Goal: Task Accomplishment & Management: Use online tool/utility

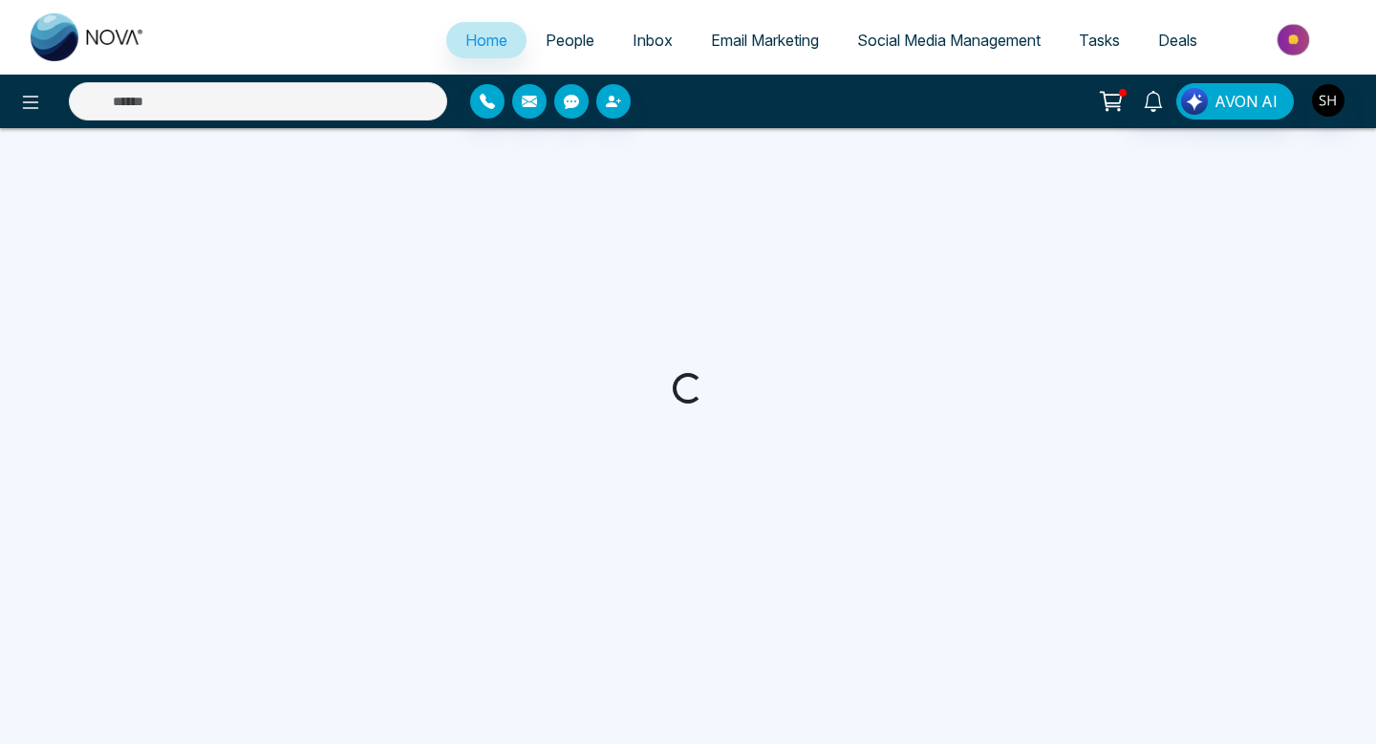
select select "*"
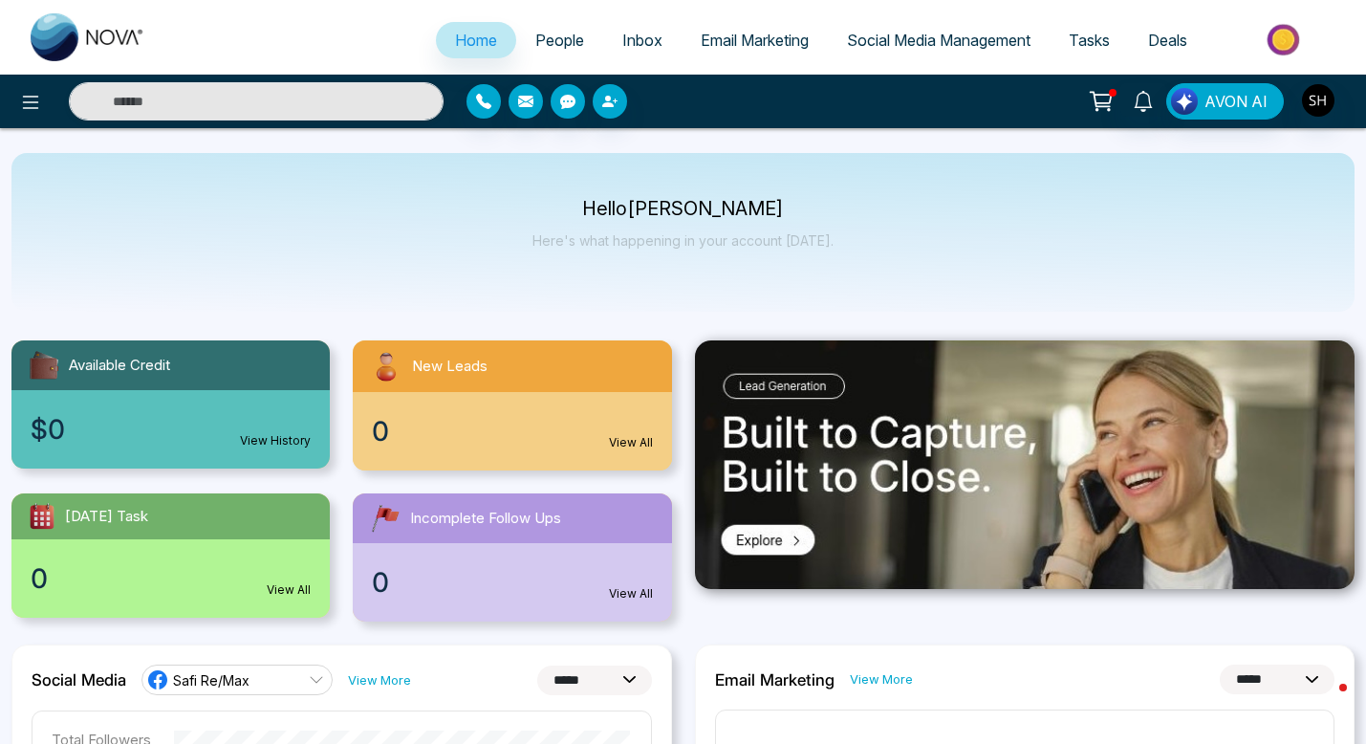
click at [884, 39] on span "Social Media Management" at bounding box center [939, 40] width 184 height 19
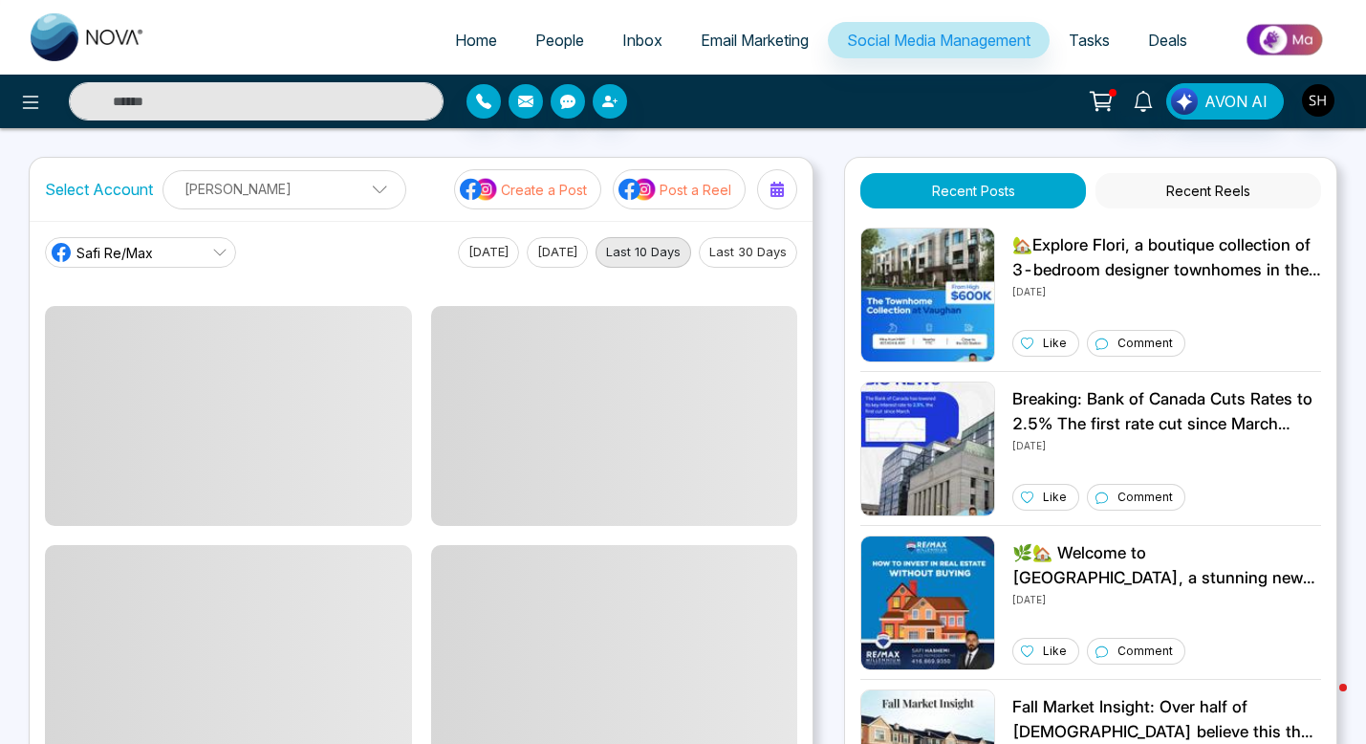
click at [582, 191] on p "Create a Post" at bounding box center [544, 190] width 86 height 20
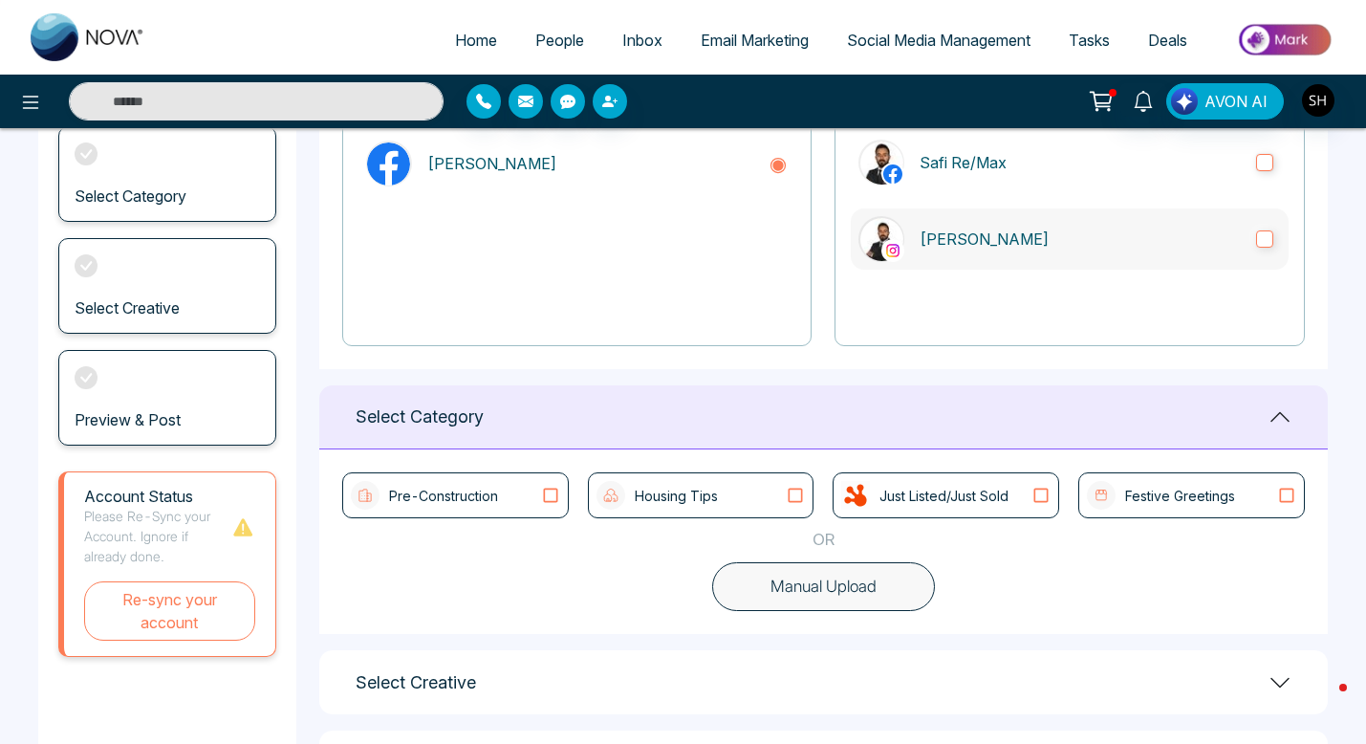
scroll to position [262, 0]
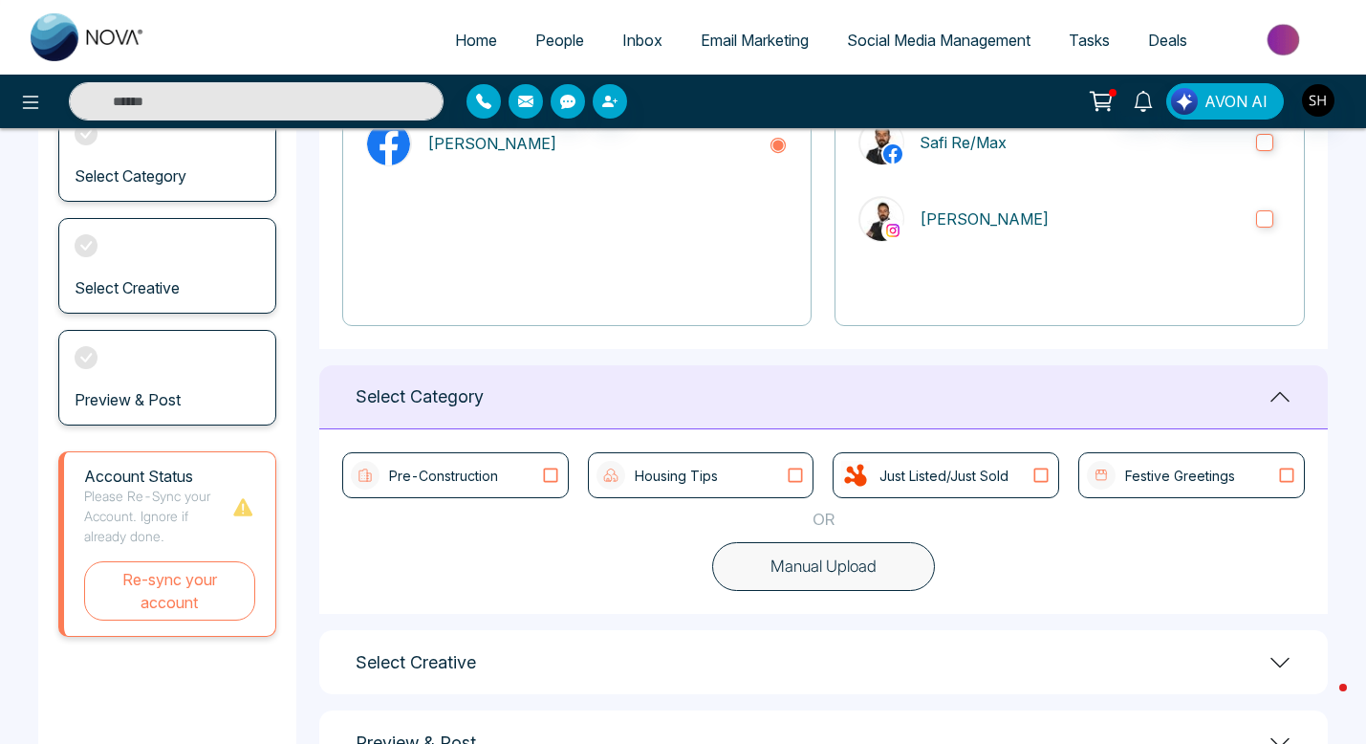
click at [799, 470] on icon at bounding box center [795, 474] width 25 height 19
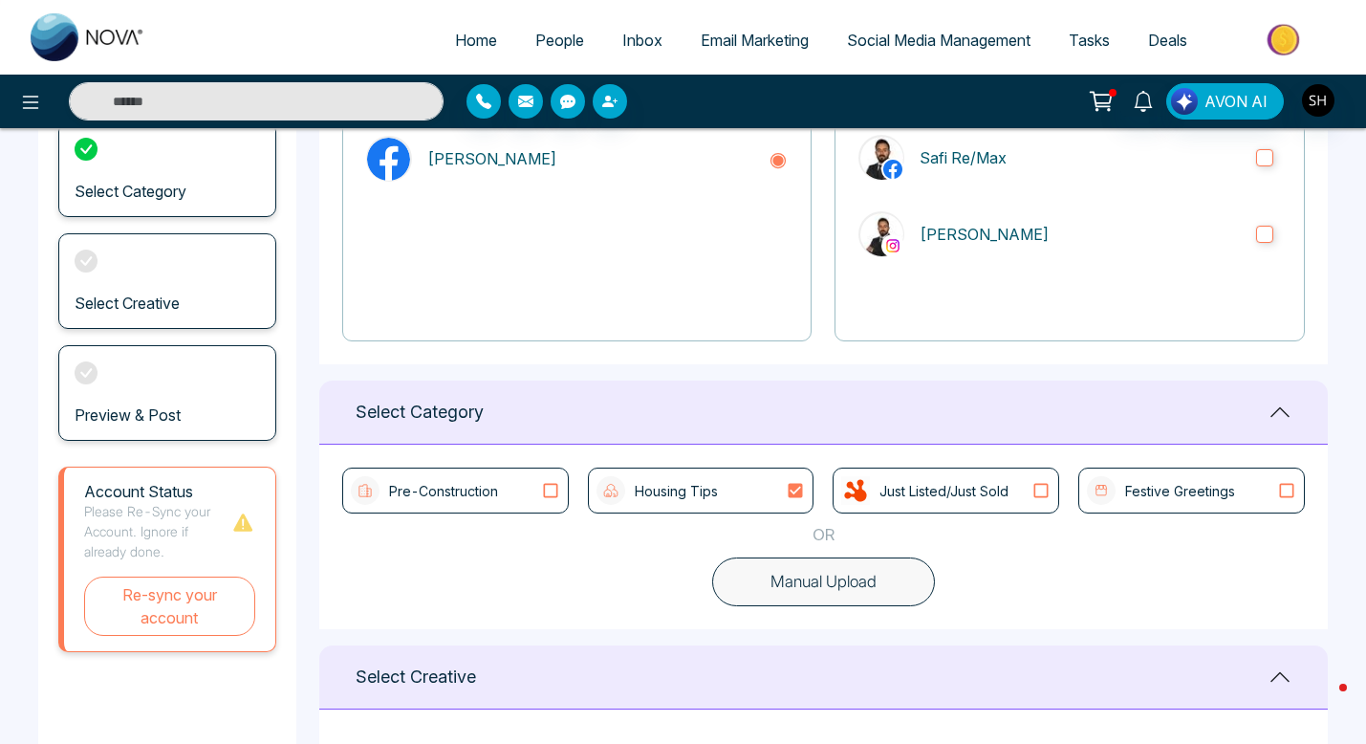
scroll to position [243, 0]
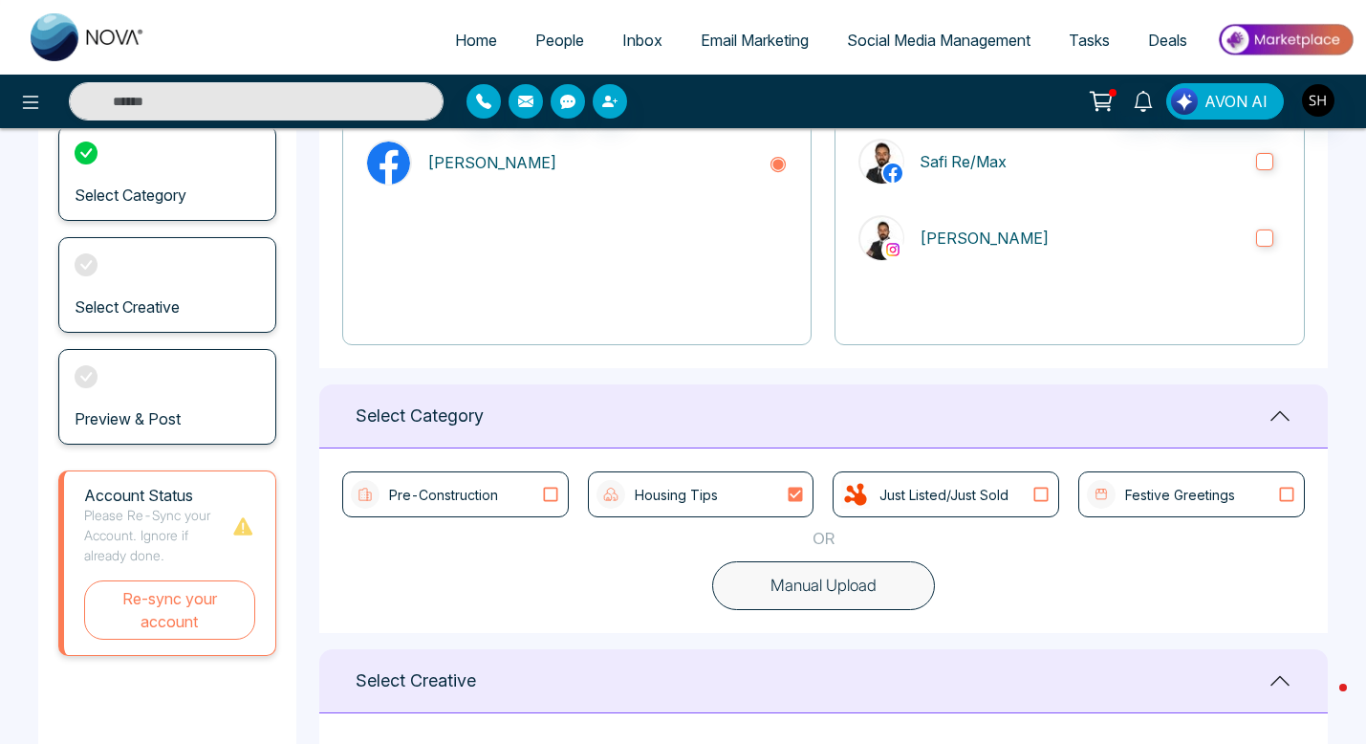
click at [547, 494] on icon at bounding box center [550, 494] width 25 height 19
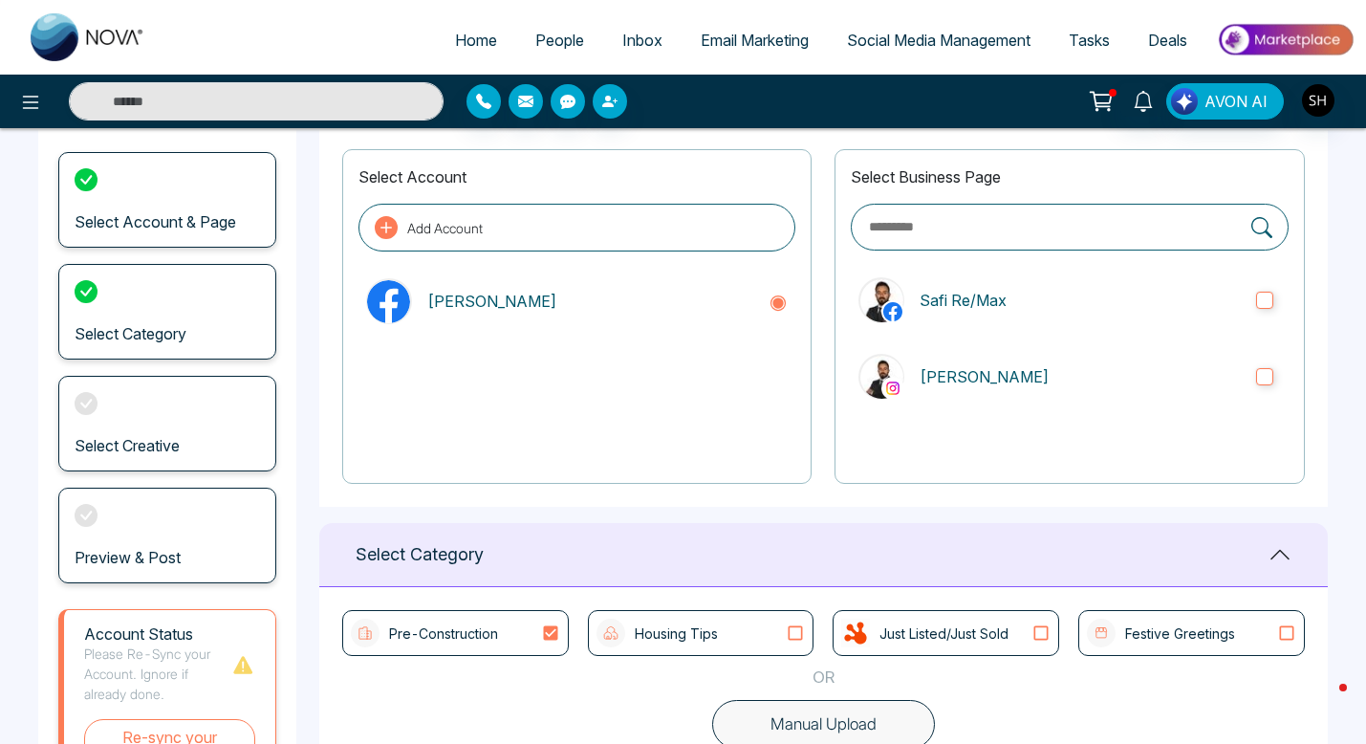
scroll to position [0, 0]
